Goal: Register for event/course

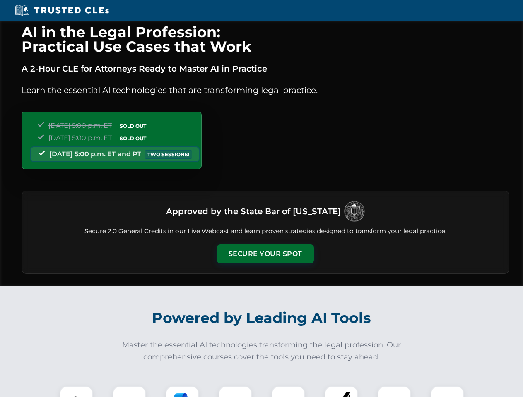
click at [265, 254] on button "Secure Your Spot" at bounding box center [265, 254] width 97 height 19
click at [76, 392] on img at bounding box center [76, 403] width 24 height 24
click at [129, 392] on div at bounding box center [129, 403] width 33 height 33
click at [182, 392] on div at bounding box center [182, 403] width 33 height 33
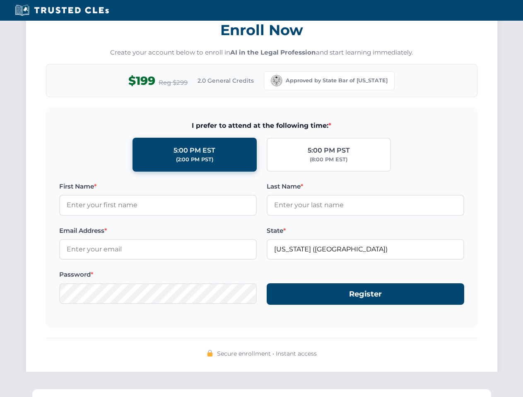
click at [235, 392] on div "AI in the Legal Profession: Practical Use Cases that Work A 2-Hour CLE for Atto…" at bounding box center [261, 271] width 523 height 1936
